Goal: Information Seeking & Learning: Learn about a topic

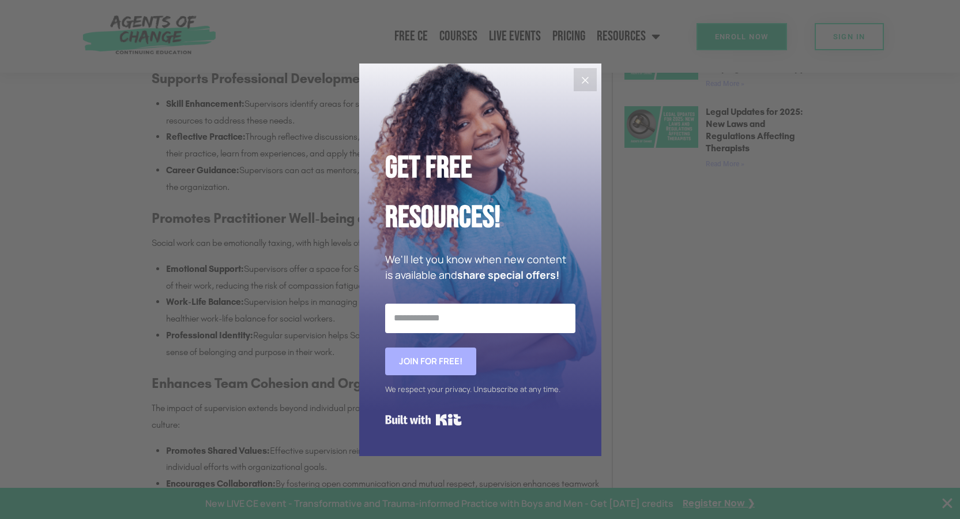
scroll to position [1133, 0]
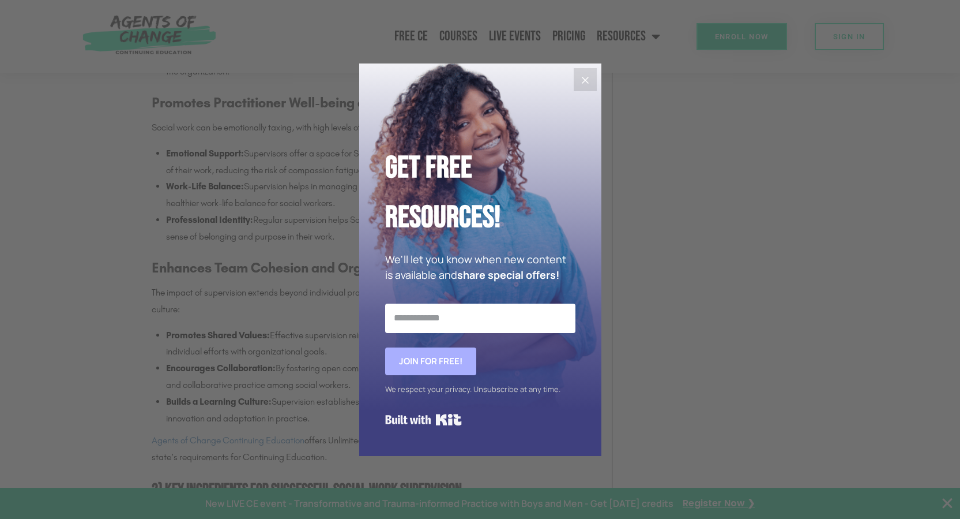
click at [583, 81] on icon "Close" at bounding box center [585, 80] width 7 height 7
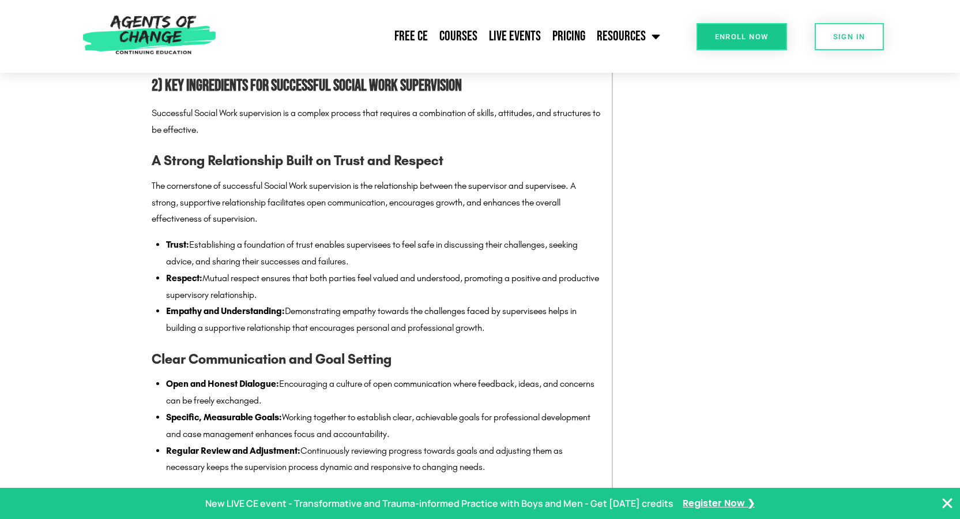
scroll to position [1479, 0]
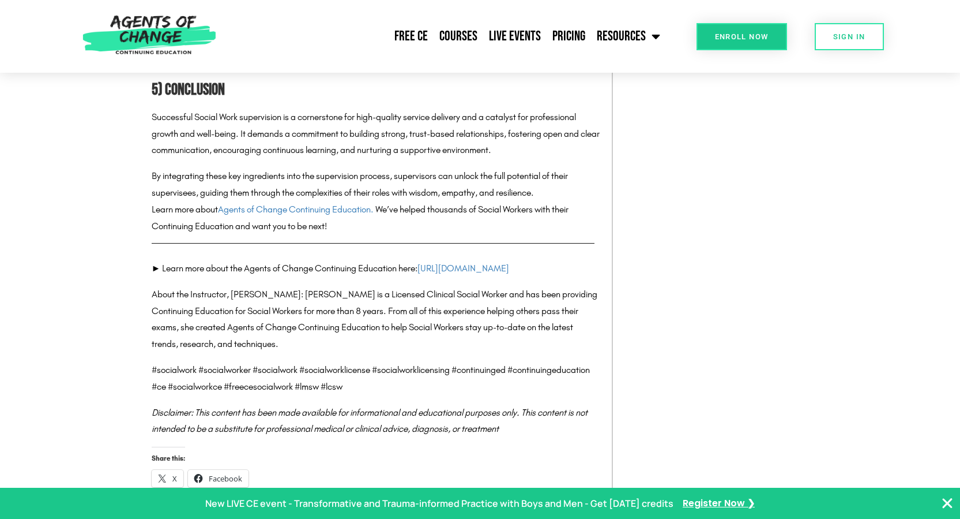
scroll to position [3786, 0]
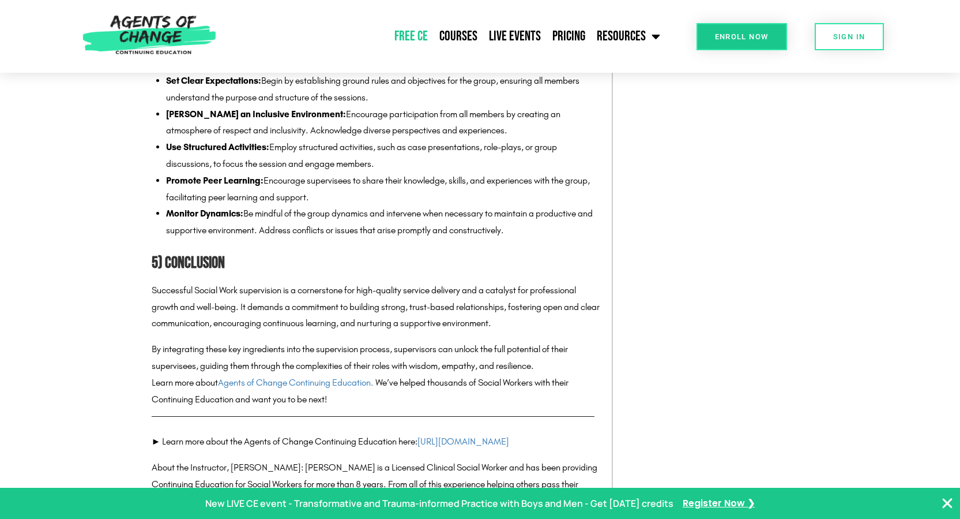
click at [418, 37] on link "Free CE" at bounding box center [411, 36] width 45 height 29
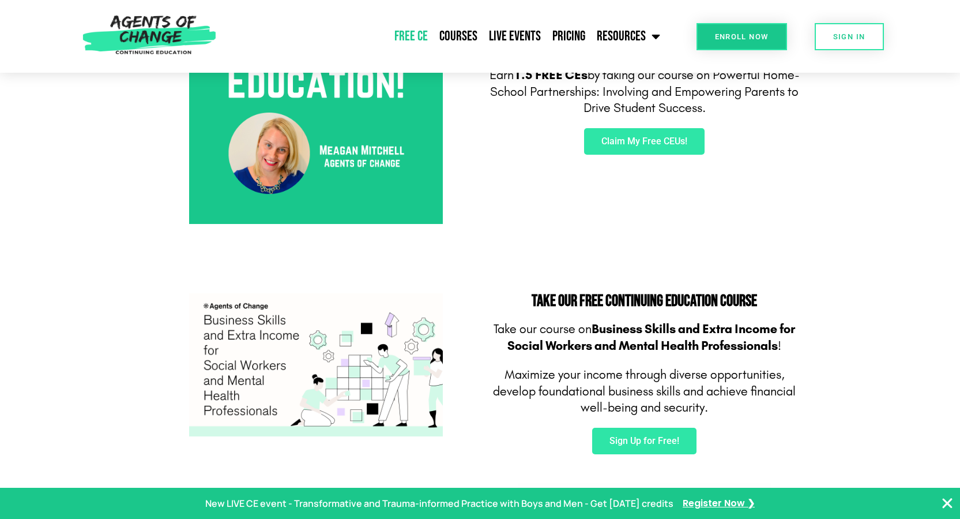
scroll to position [577, 0]
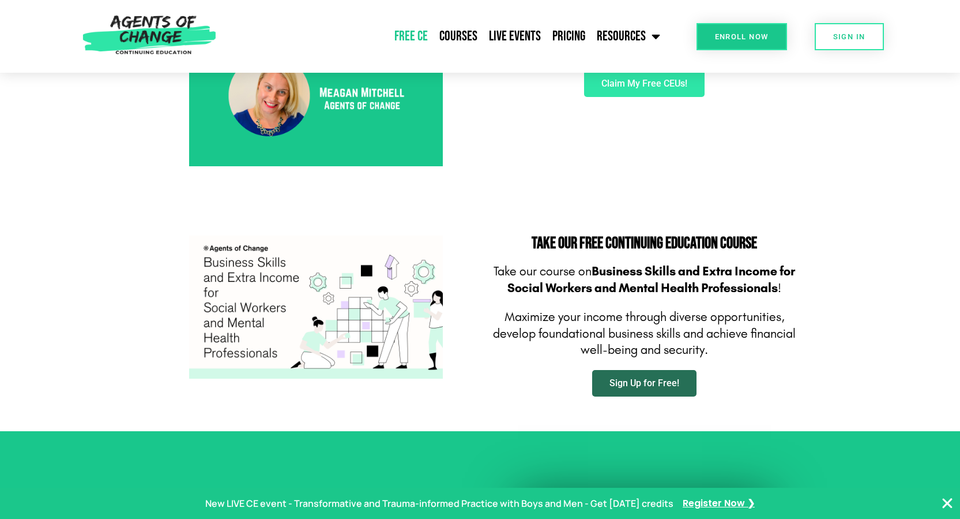
click at [628, 387] on span "Sign Up for Free!" at bounding box center [645, 382] width 70 height 9
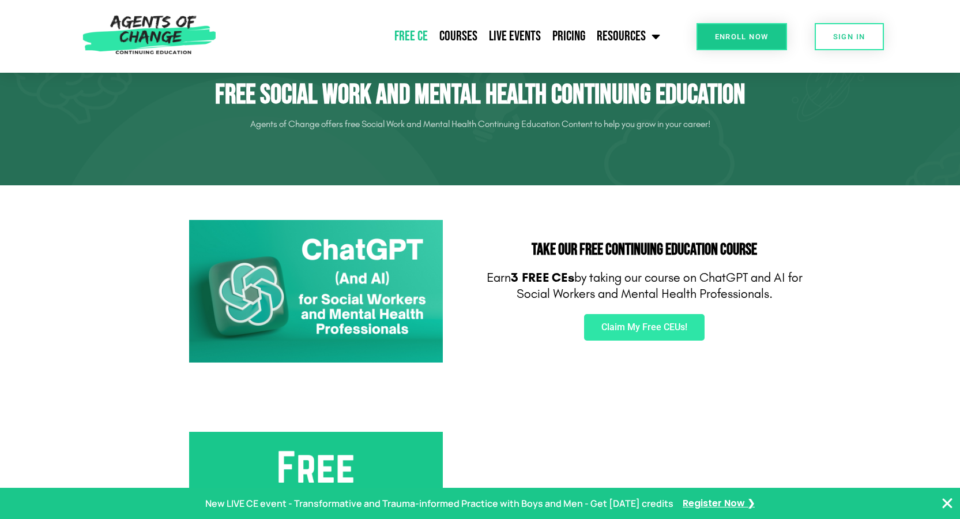
scroll to position [0, 0]
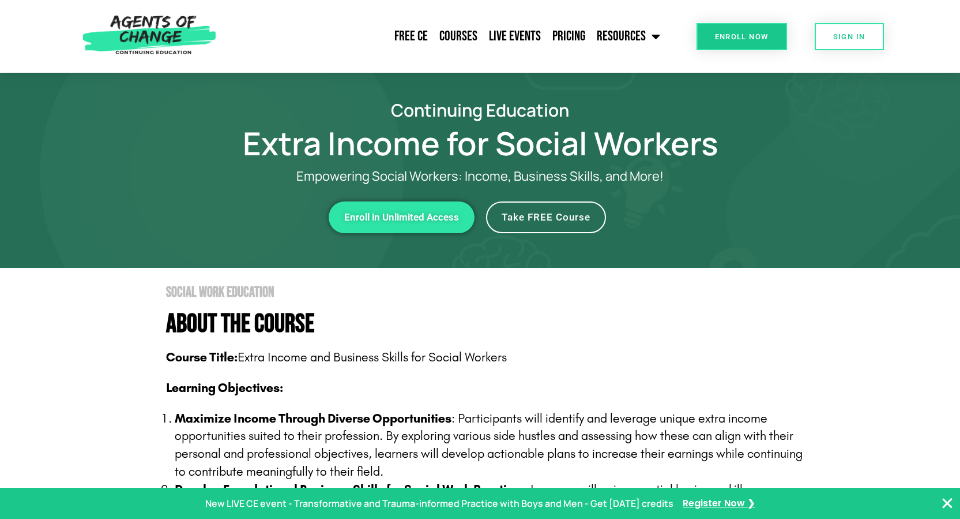
click at [511, 224] on link "Take FREE Course" at bounding box center [546, 217] width 120 height 32
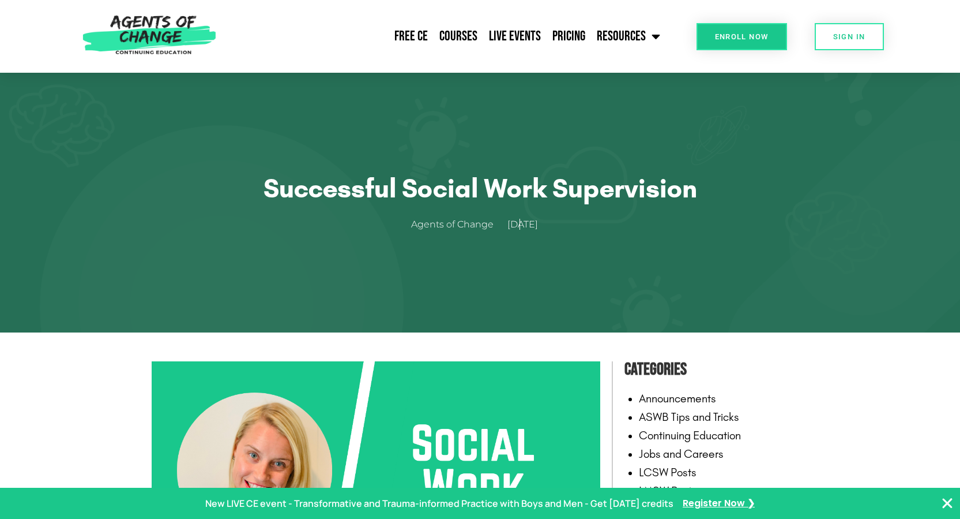
drag, startPoint x: 880, startPoint y: 0, endPoint x: 754, endPoint y: 6, distance: 125.9
click at [754, 6] on div "Enroll Now" at bounding box center [726, 36] width 121 height 73
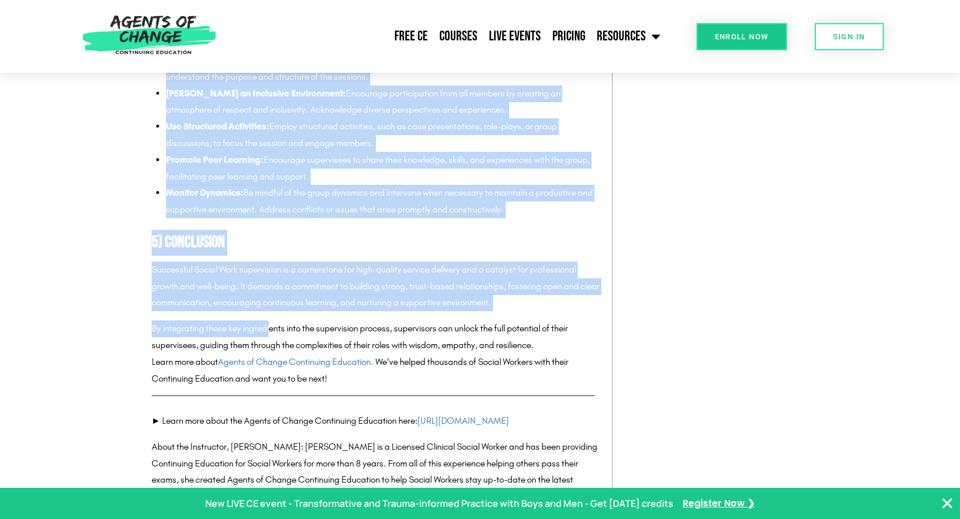
scroll to position [3923, 0]
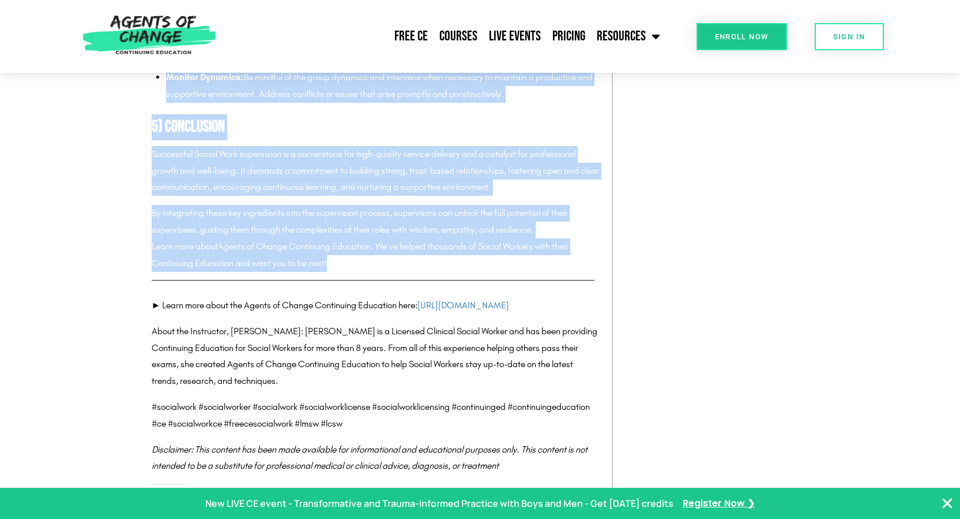
drag, startPoint x: 153, startPoint y: 170, endPoint x: 602, endPoint y: 284, distance: 463.1
copy div "Successful Social Work Supervision The role of effective supervision in Social …"
